Goal: Information Seeking & Learning: Check status

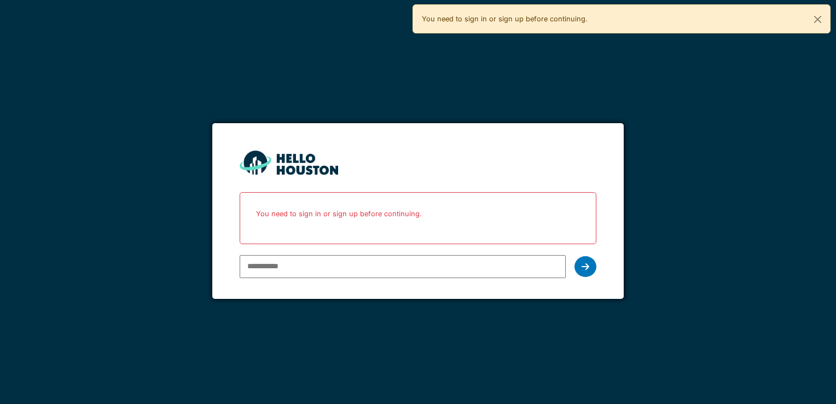
click at [274, 263] on input "email" at bounding box center [403, 266] width 326 height 23
type input "**********"
click at [585, 268] on icon at bounding box center [586, 266] width 8 height 9
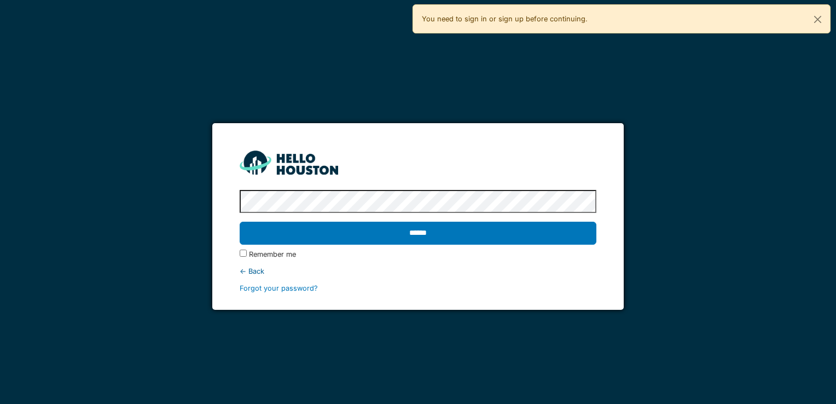
click at [420, 232] on input "******" at bounding box center [418, 233] width 356 height 23
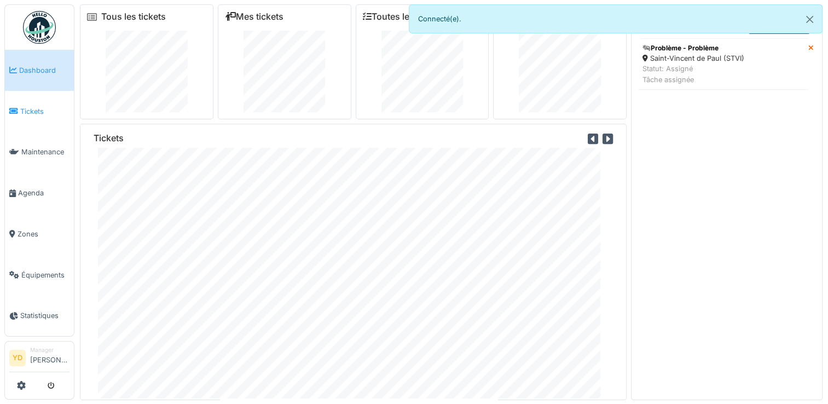
click at [33, 108] on span "Tickets" at bounding box center [44, 111] width 49 height 10
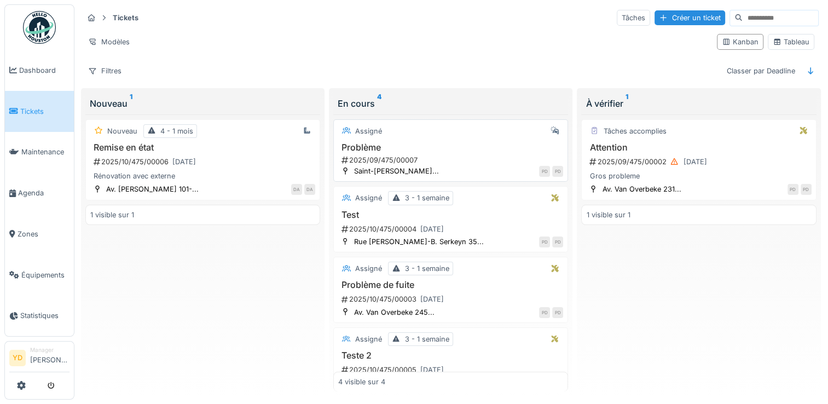
click at [372, 149] on h3 "Problème" at bounding box center [450, 147] width 225 height 10
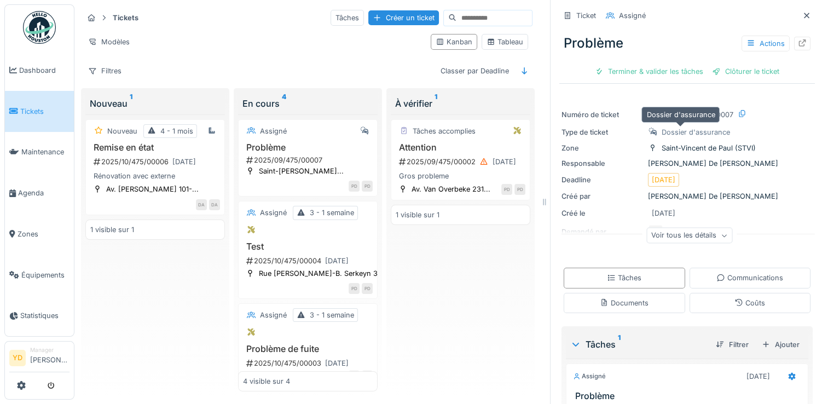
click at [673, 131] on div "Dossier d'assurance" at bounding box center [696, 132] width 68 height 10
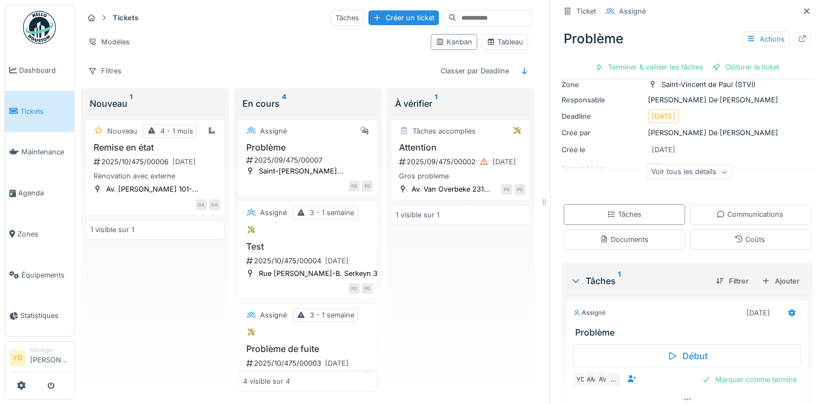
scroll to position [105, 0]
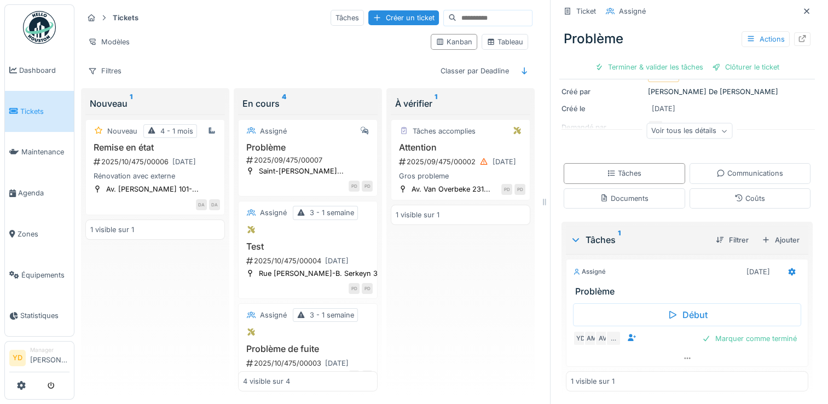
click at [672, 130] on div "Voir tous les détails" at bounding box center [689, 131] width 86 height 16
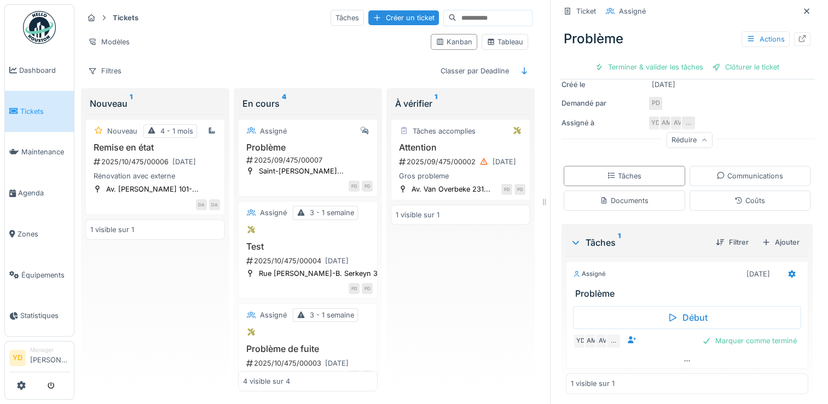
scroll to position [0, 0]
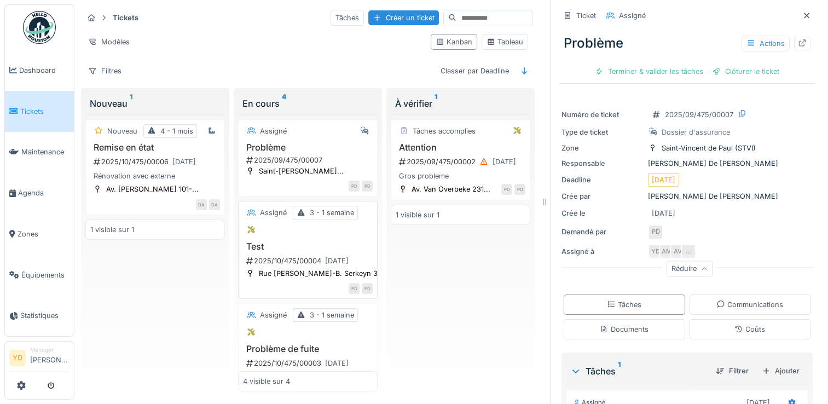
click at [287, 247] on h3 "Test" at bounding box center [308, 246] width 130 height 10
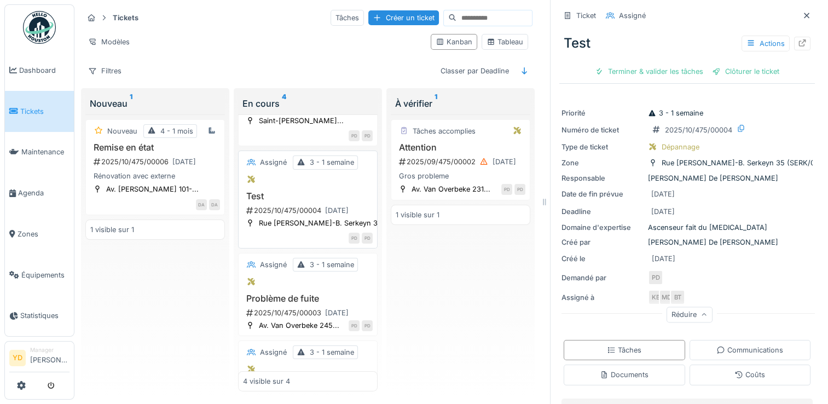
scroll to position [118, 0]
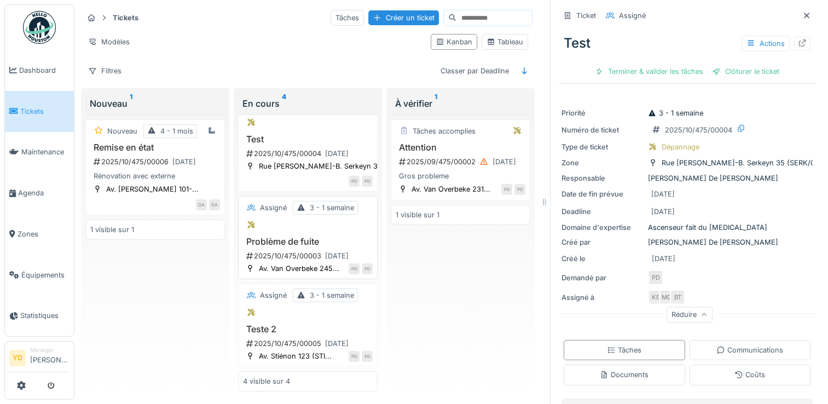
click at [287, 249] on div "2025/10/475/00003 [DATE]" at bounding box center [309, 256] width 128 height 14
click at [296, 340] on div "2025/10/475/00005 [DATE]" at bounding box center [309, 344] width 128 height 14
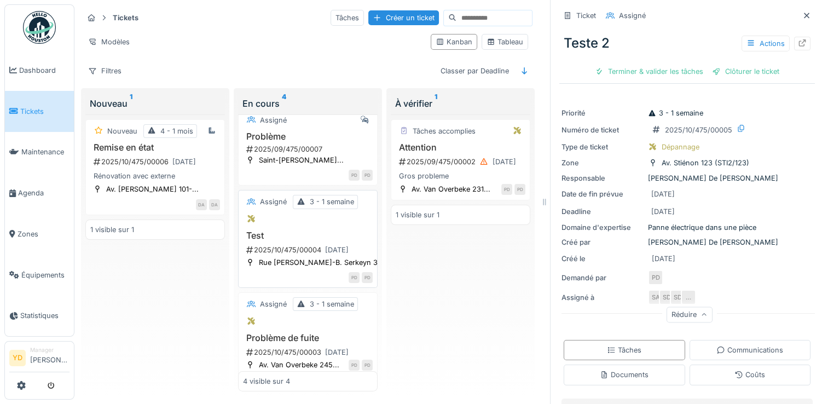
scroll to position [9, 0]
click at [293, 349] on div "2025/10/475/00003 [DATE]" at bounding box center [309, 355] width 128 height 14
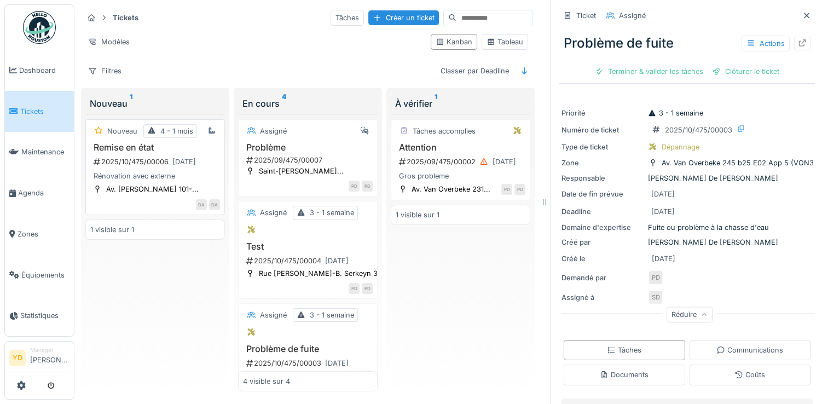
click at [128, 155] on div "2025/10/475/00006 [DATE]" at bounding box center [157, 162] width 128 height 14
